Goal: Information Seeking & Learning: Learn about a topic

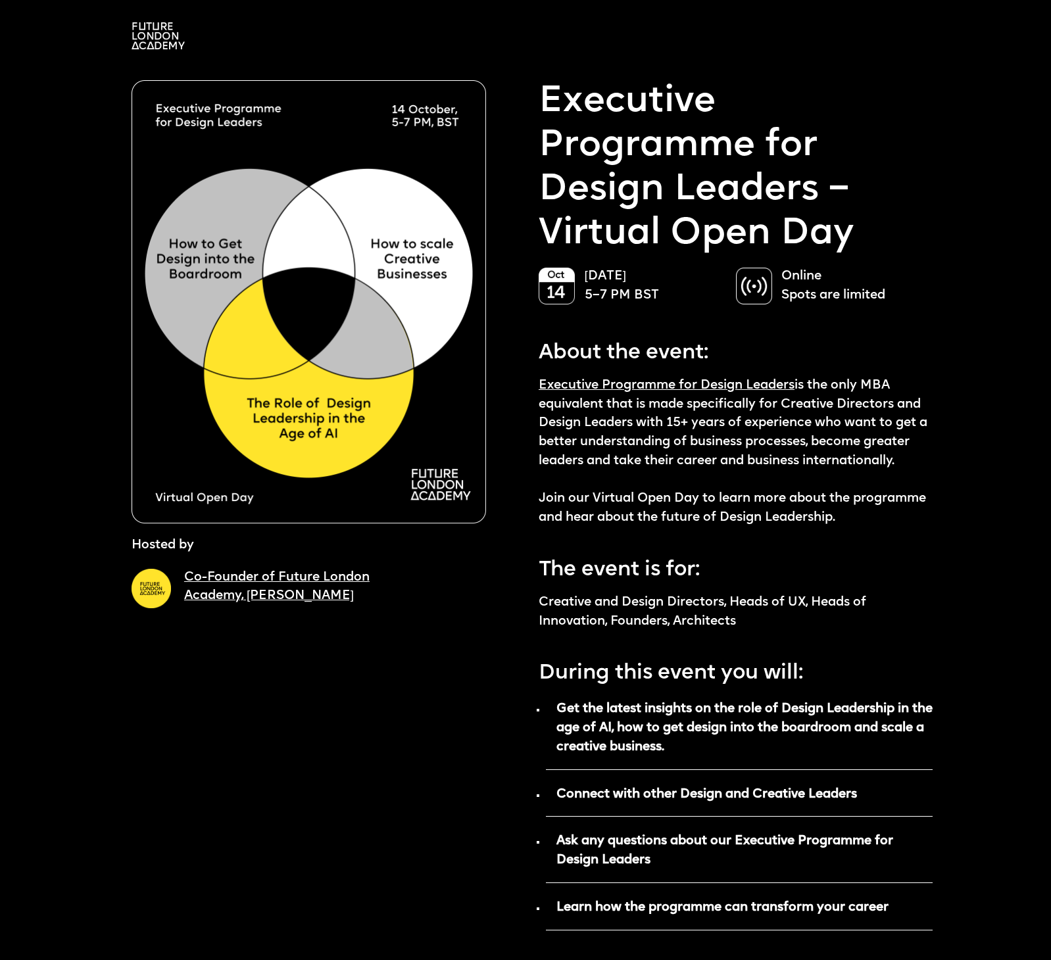
click at [418, 429] on img at bounding box center [308, 301] width 354 height 443
click at [596, 384] on link "Executive Programme for Design Leaders" at bounding box center [666, 385] width 256 height 12
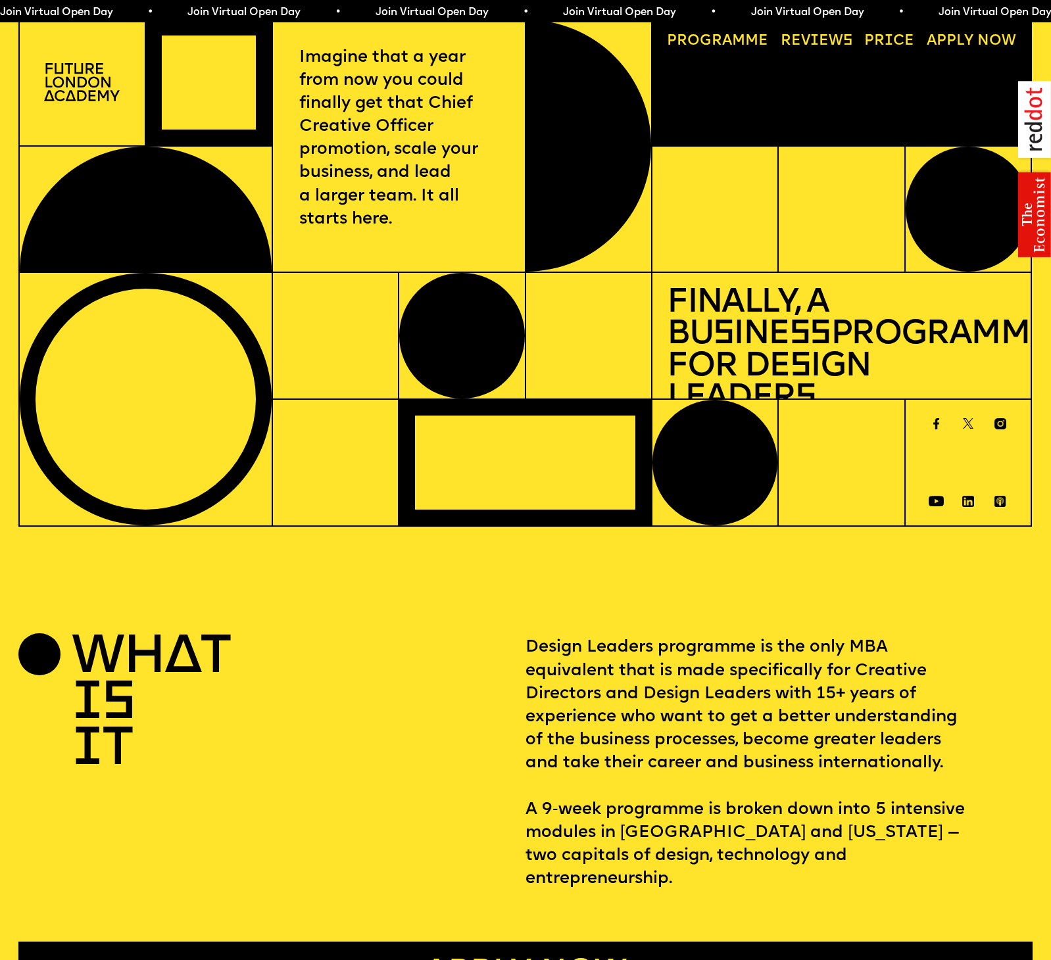
click at [70, 82] on img at bounding box center [82, 82] width 76 height 38
click at [115, 91] on img at bounding box center [82, 82] width 76 height 38
click at [756, 39] on link "Progr a mme" at bounding box center [717, 41] width 116 height 29
click at [92, 91] on img at bounding box center [82, 82] width 76 height 38
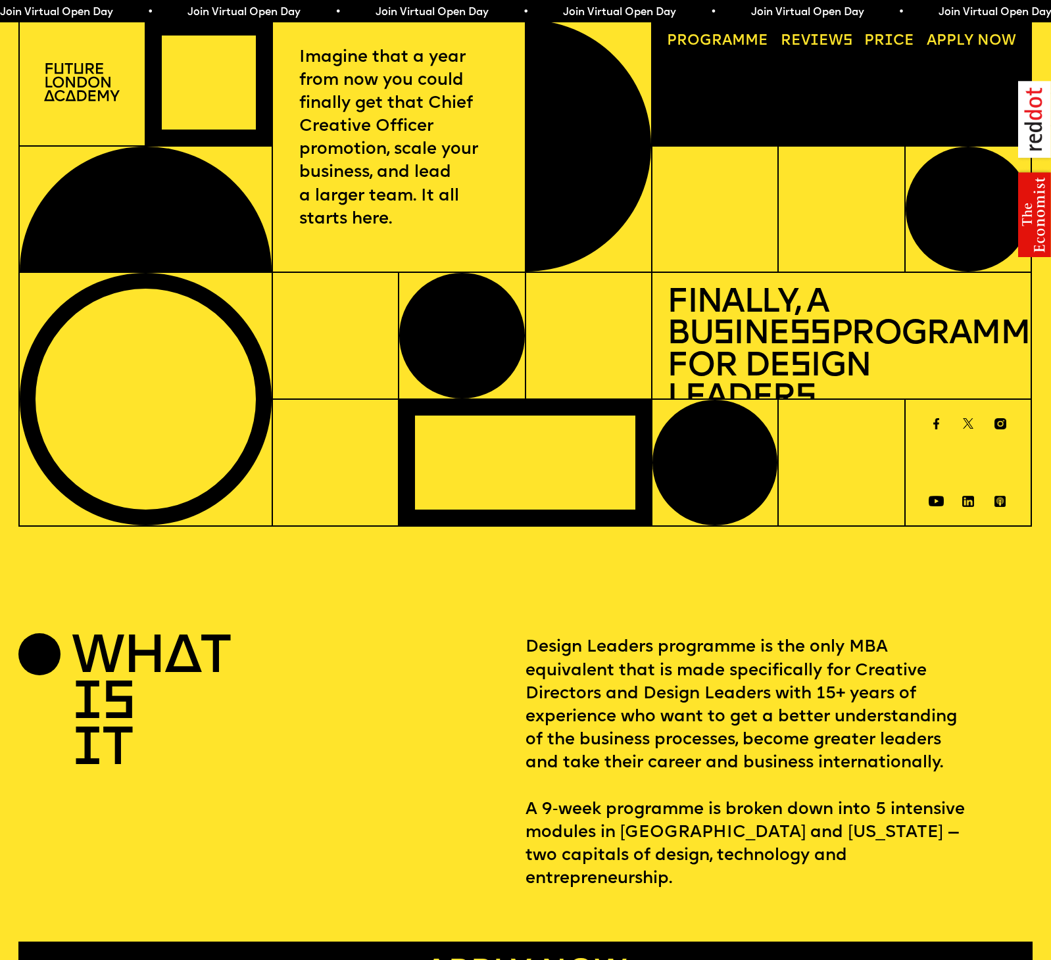
click at [92, 91] on img at bounding box center [82, 82] width 76 height 38
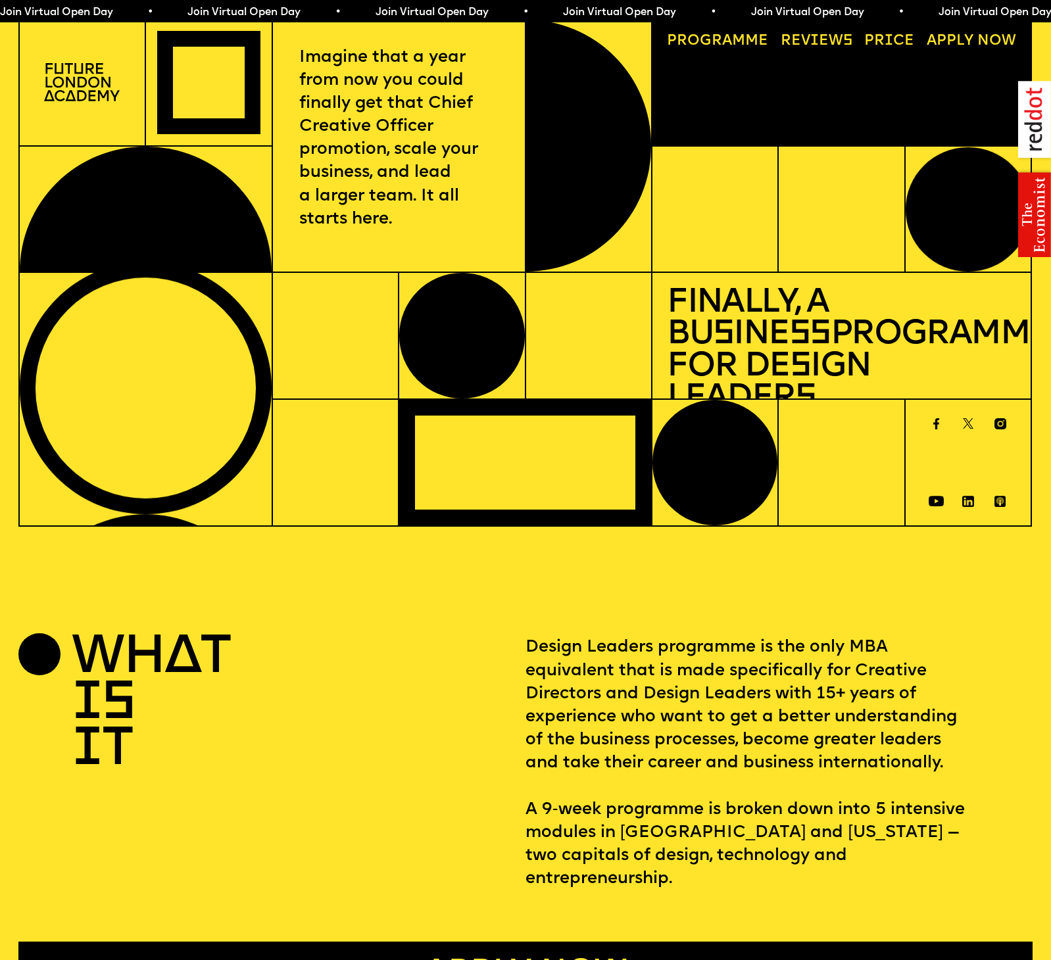
click at [726, 46] on span "a" at bounding box center [727, 41] width 10 height 14
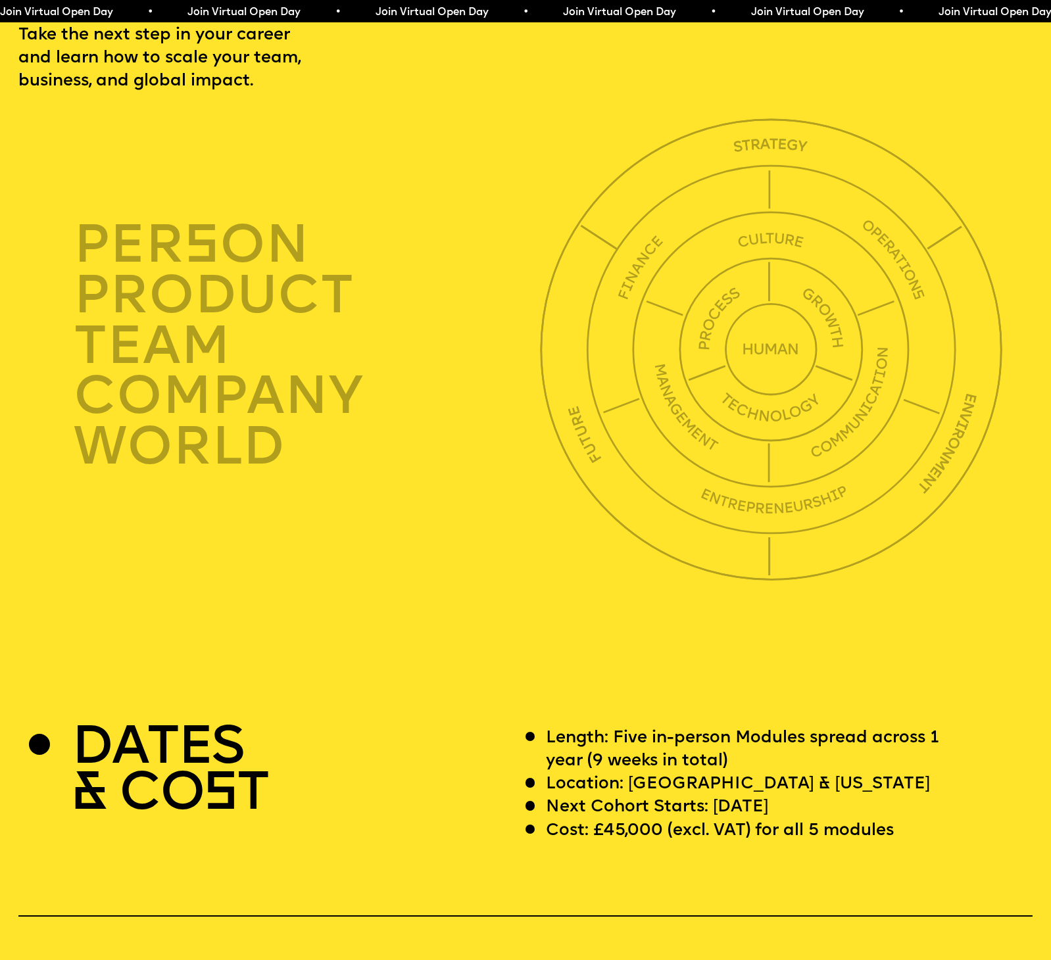
scroll to position [3652, 0]
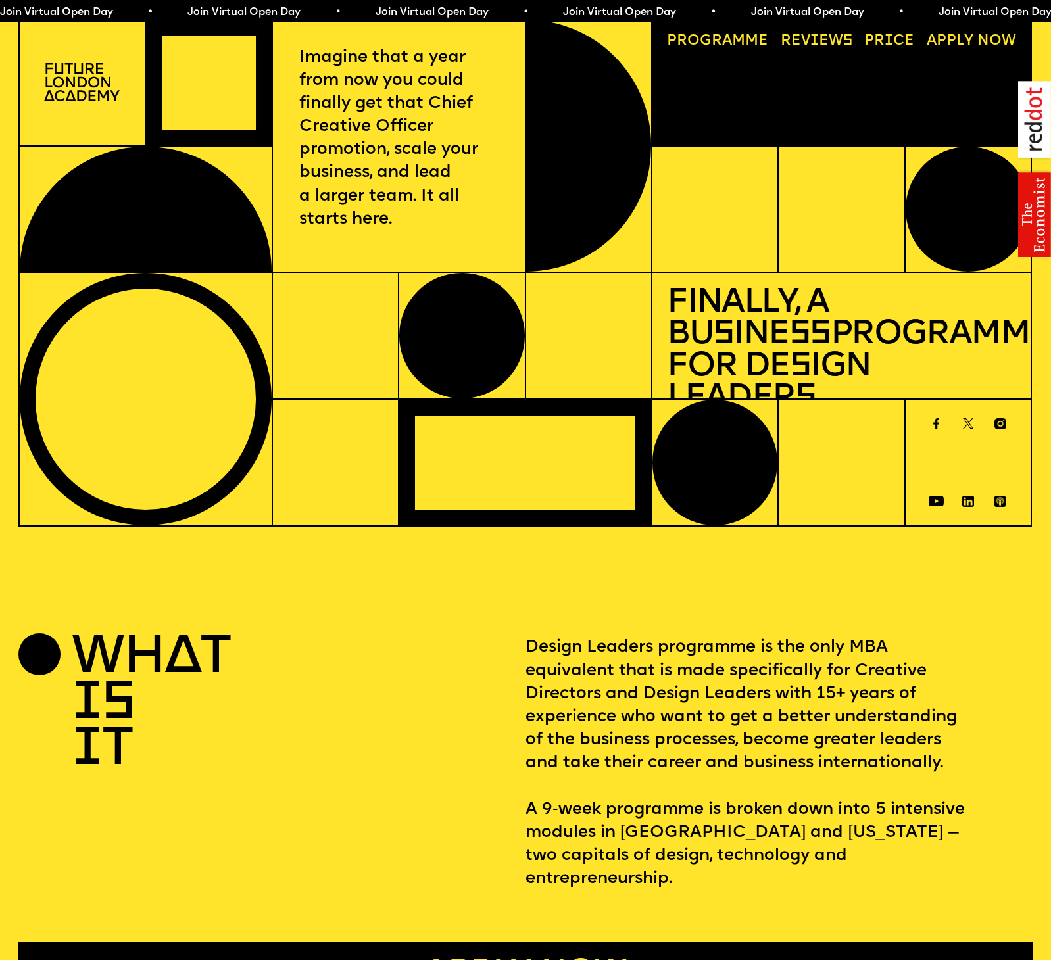
click at [64, 70] on img at bounding box center [82, 82] width 76 height 38
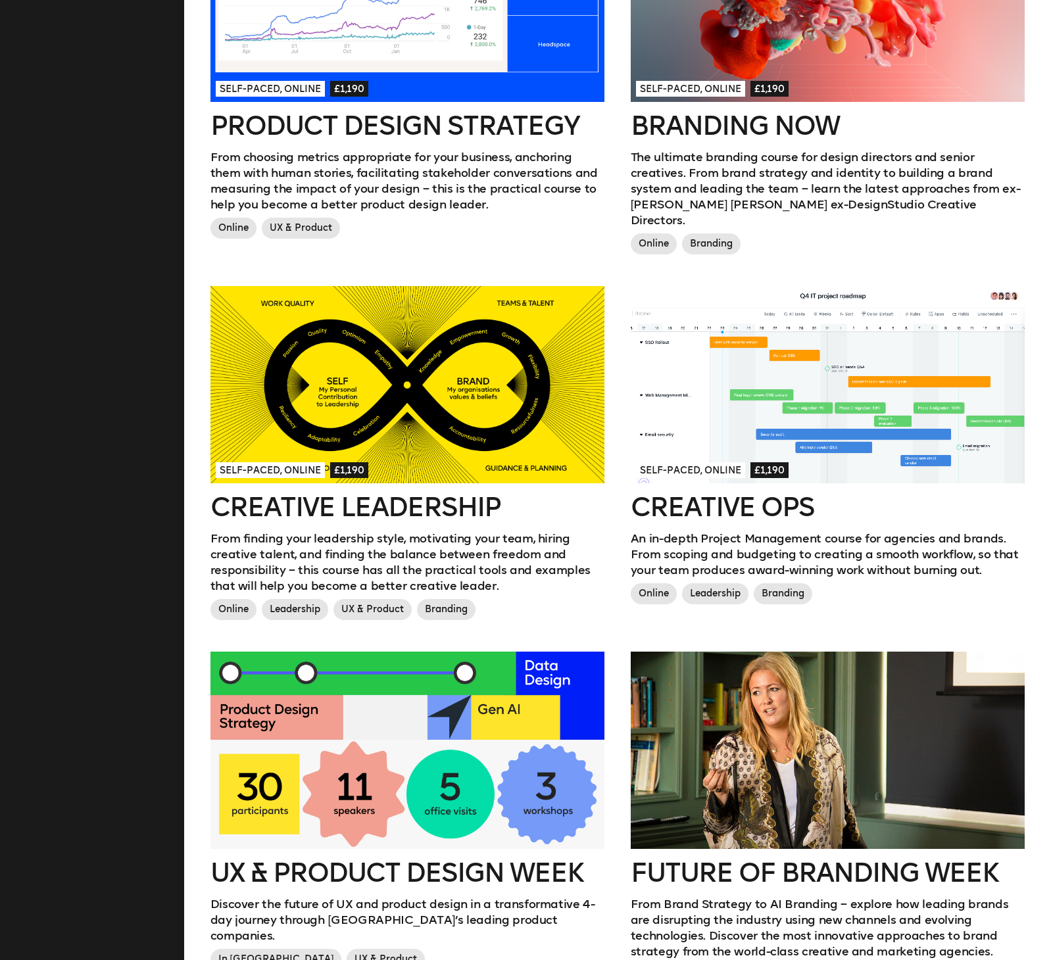
scroll to position [738, 0]
